Goal: Task Accomplishment & Management: Manage account settings

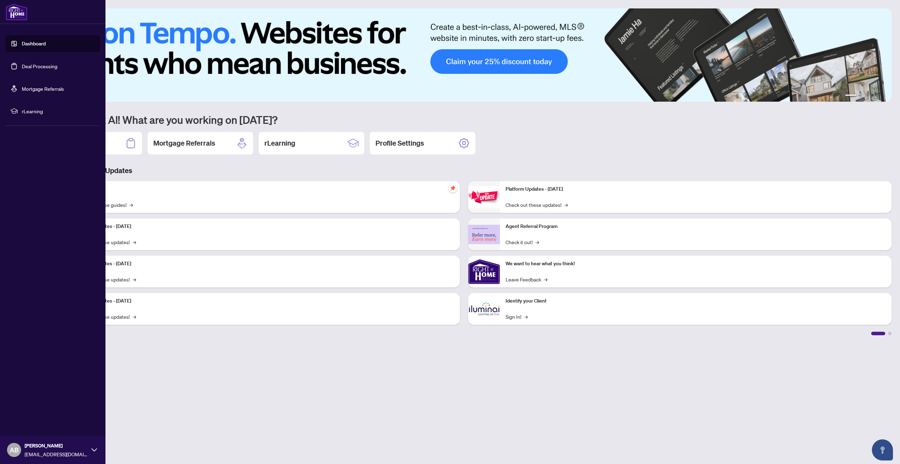
click at [33, 67] on link "Deal Processing" at bounding box center [40, 66] width 36 height 6
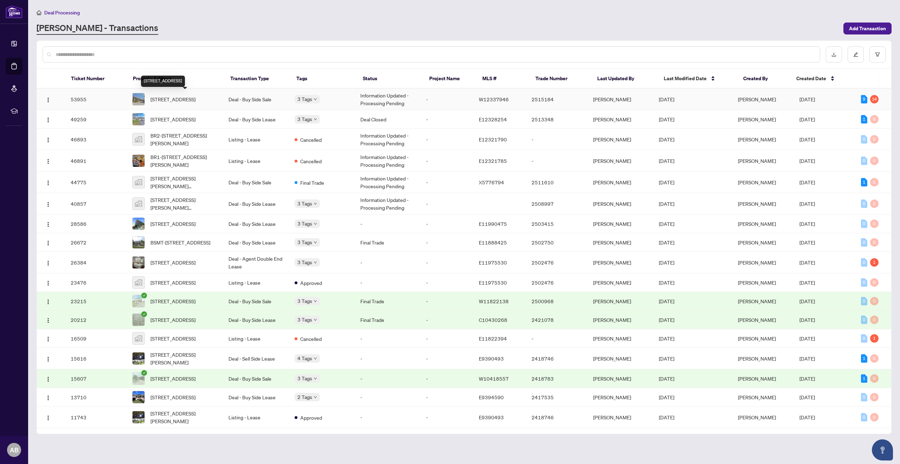
click at [158, 99] on span "[STREET_ADDRESS]" at bounding box center [172, 99] width 45 height 8
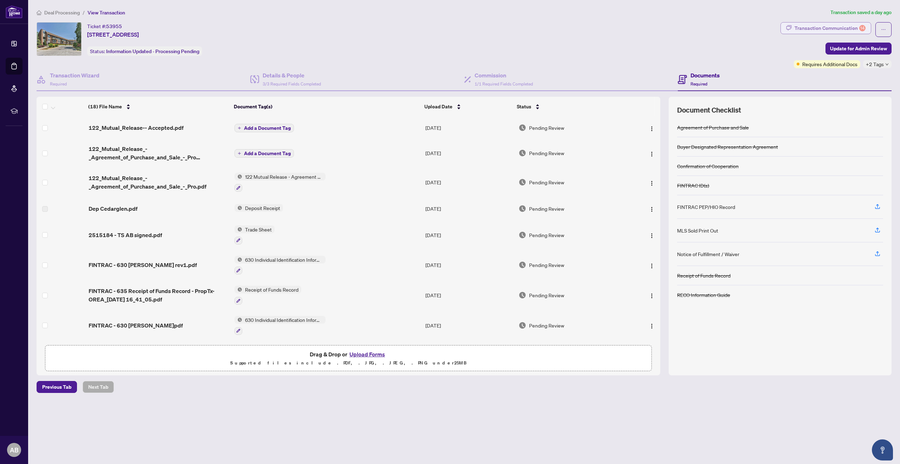
click at [825, 24] on div "Transaction Communication 14" at bounding box center [829, 27] width 71 height 11
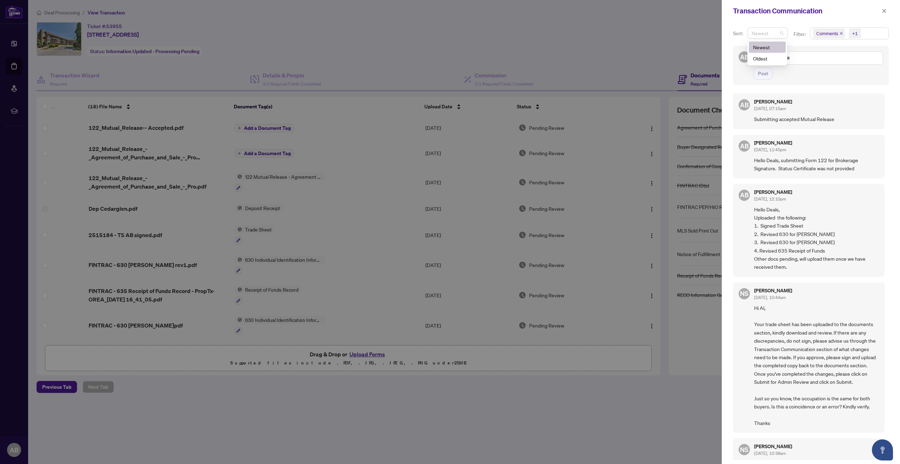
click at [778, 34] on span "Newest" at bounding box center [768, 33] width 32 height 11
click at [649, 37] on div at bounding box center [450, 232] width 900 height 464
click at [888, 8] on button "button" at bounding box center [884, 11] width 9 height 8
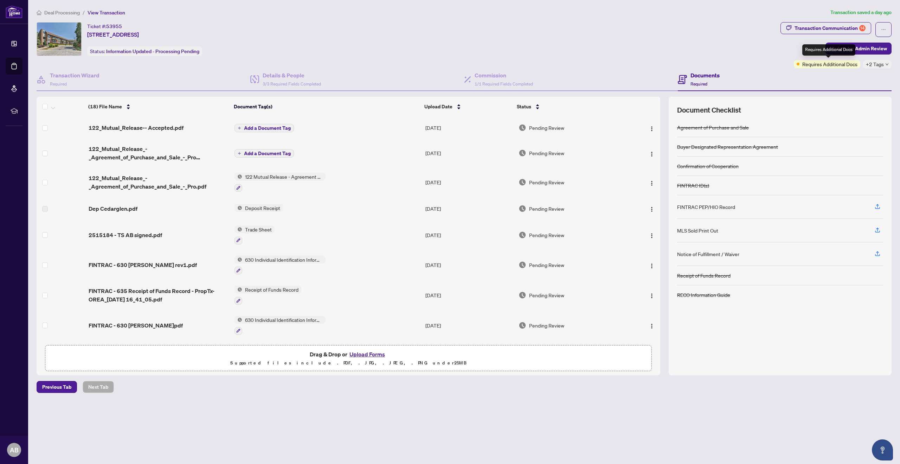
click at [824, 66] on span "Requires Additional Docs" at bounding box center [829, 64] width 55 height 8
click at [884, 30] on icon "ellipsis" at bounding box center [883, 29] width 5 height 5
click at [850, 48] on span "Transaction Permissions" at bounding box center [859, 45] width 54 height 8
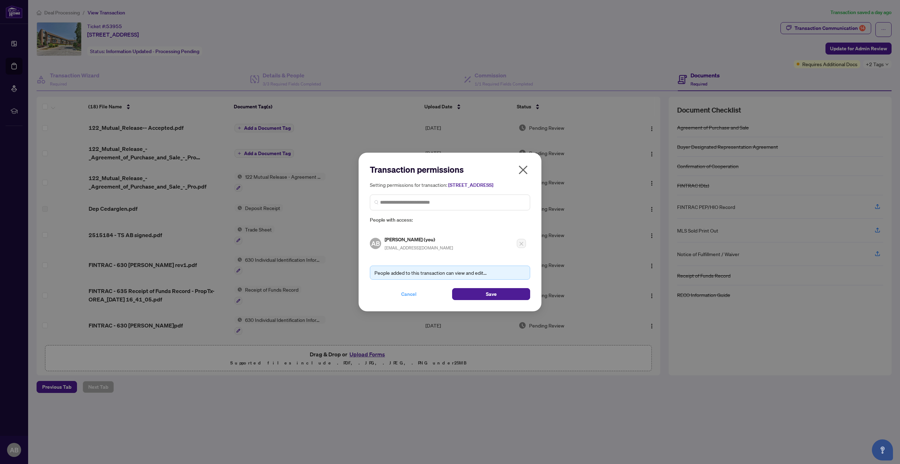
click at [420, 297] on button "Cancel" at bounding box center [409, 294] width 78 height 12
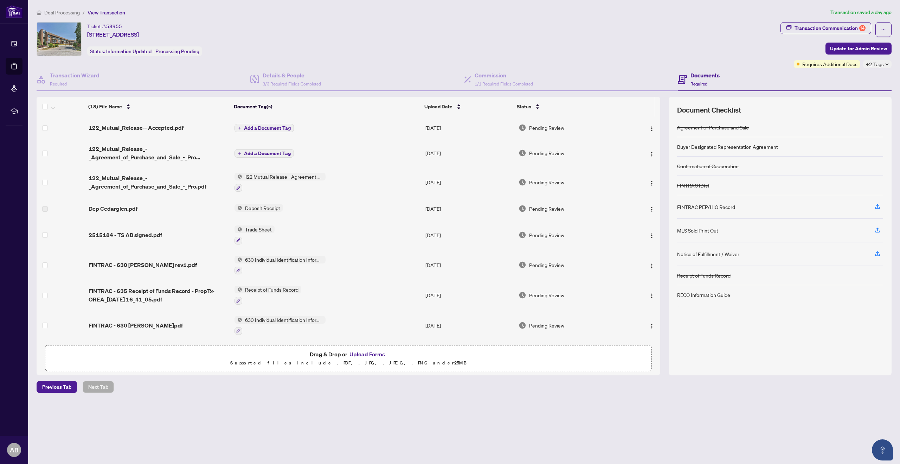
click at [889, 65] on div "+2 Tags" at bounding box center [877, 64] width 28 height 8
click at [671, 26] on div "Ticket #: 53955 517-[STREET_ADDRESS] 3X4, [GEOGRAPHIC_DATA] Status: Information…" at bounding box center [407, 39] width 741 height 34
click at [816, 26] on div "Transaction Communication 14" at bounding box center [829, 27] width 71 height 11
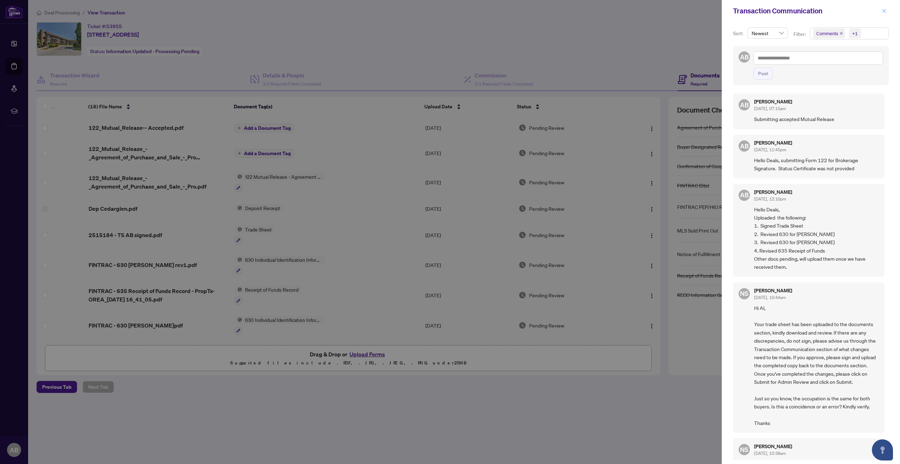
click at [886, 10] on icon "close" at bounding box center [884, 10] width 5 height 5
